Goal: Information Seeking & Learning: Learn about a topic

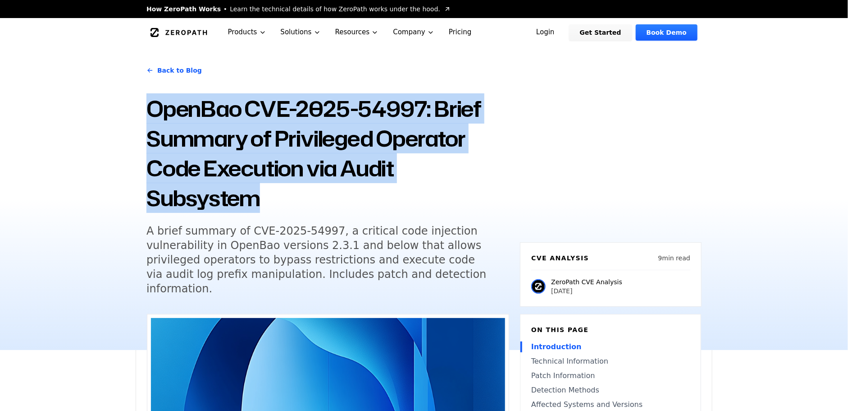
drag, startPoint x: 146, startPoint y: 107, endPoint x: 286, endPoint y: 188, distance: 162.3
click at [286, 188] on div "Back to Blog OpenBao CVE-2025-54997: Brief Summary of Privileged Operator Code …" at bounding box center [424, 198] width 577 height 303
copy h1 "OpenBao CVE-2025-54997: Brief Summary of Privileged Operator Code Execution via…"
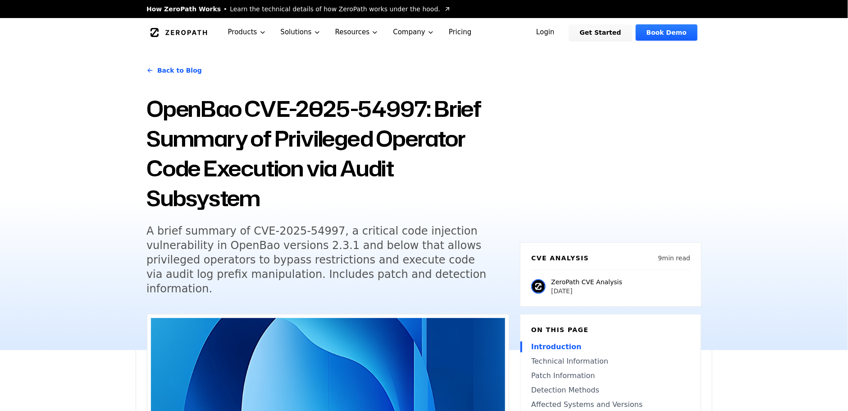
click at [349, 241] on h5 "A brief summary of CVE-2025-54997, a critical code injection vulnerability in O…" at bounding box center [319, 260] width 346 height 72
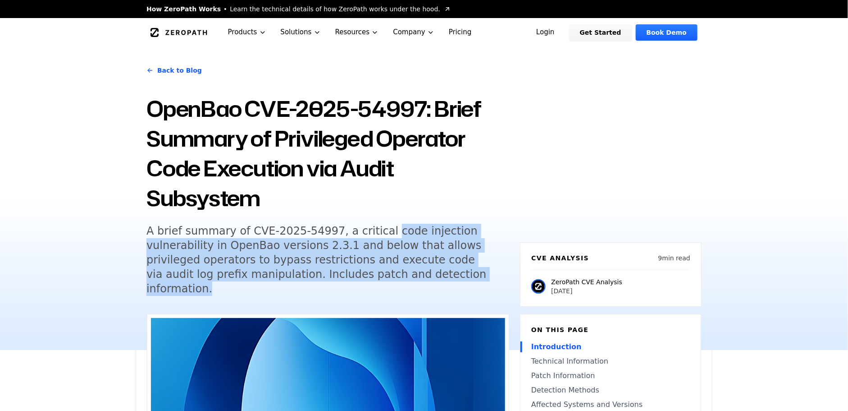
drag, startPoint x: 368, startPoint y: 230, endPoint x: 427, endPoint y: 270, distance: 70.7
click at [427, 270] on h5 "A brief summary of CVE-2025-54997, a critical code injection vulnerability in O…" at bounding box center [319, 260] width 346 height 72
copy h5 "code injection vulnerability in OpenBao versions 2.3.1 and below that allows pr…"
